Goal: Transaction & Acquisition: Purchase product/service

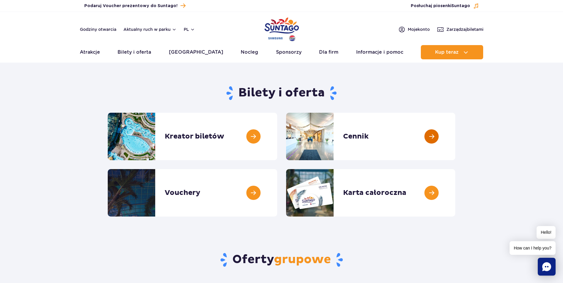
click at [455, 130] on link at bounding box center [455, 136] width 0 height 47
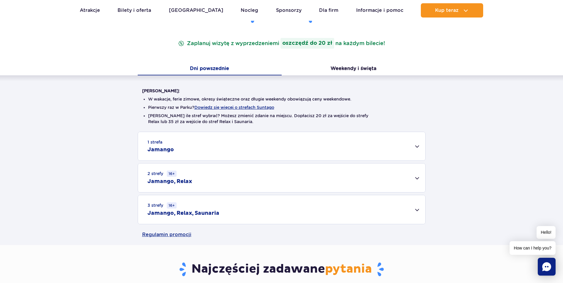
scroll to position [89, 0]
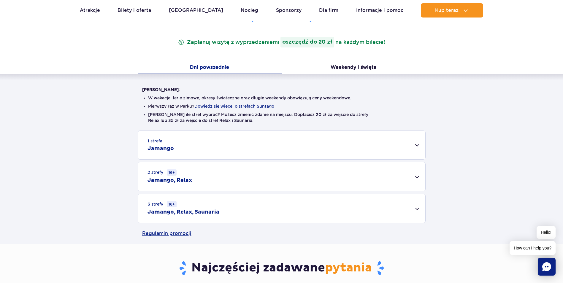
click at [416, 208] on div "3 strefy 16+ Jamango, Relax, Saunaria" at bounding box center [281, 208] width 287 height 29
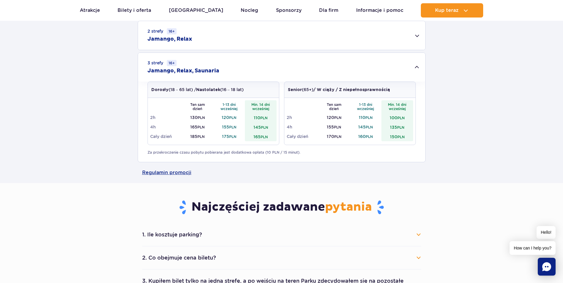
scroll to position [297, 0]
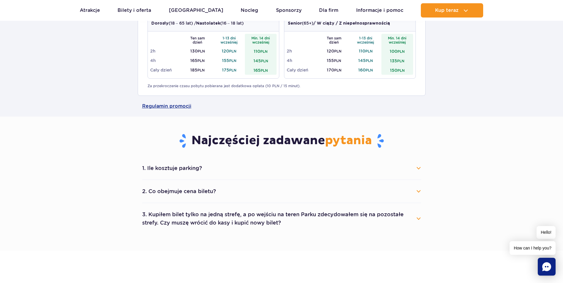
click at [416, 193] on button "2. Co obejmuje cena biletu?" at bounding box center [281, 191] width 279 height 13
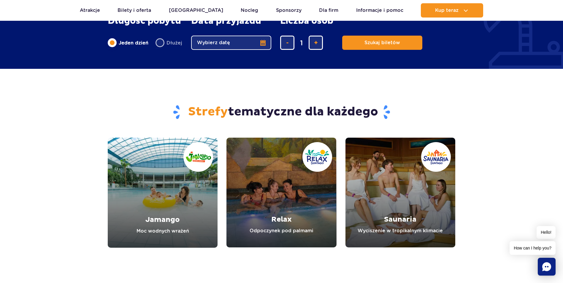
scroll to position [683, 0]
